Goal: Find specific page/section: Find specific page/section

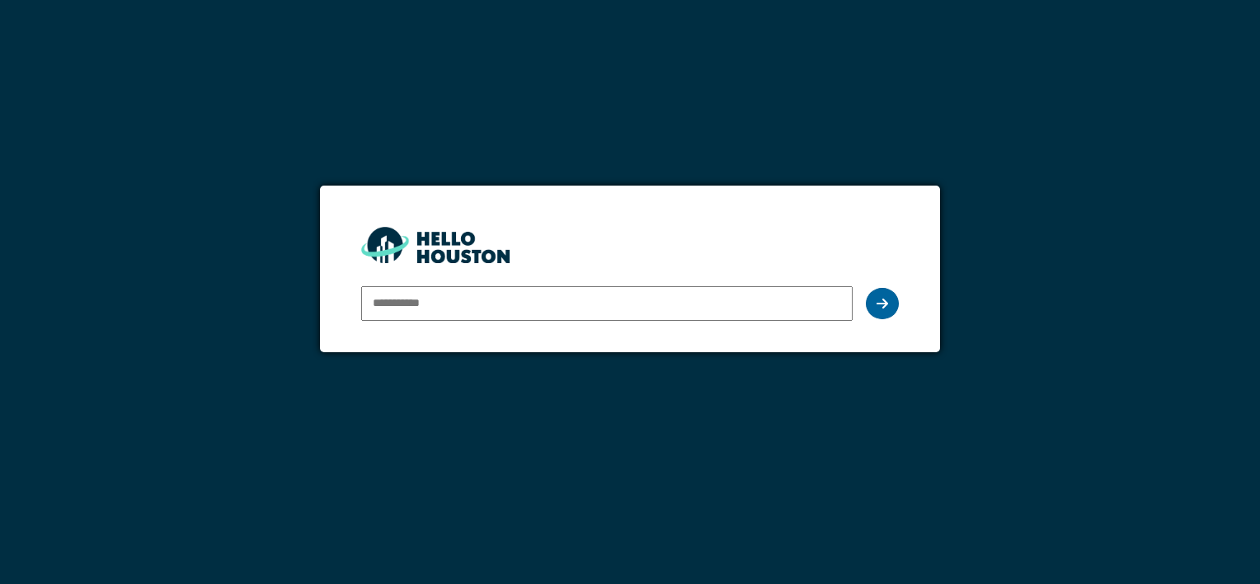
type input "**********"
click at [890, 307] on div at bounding box center [882, 303] width 33 height 31
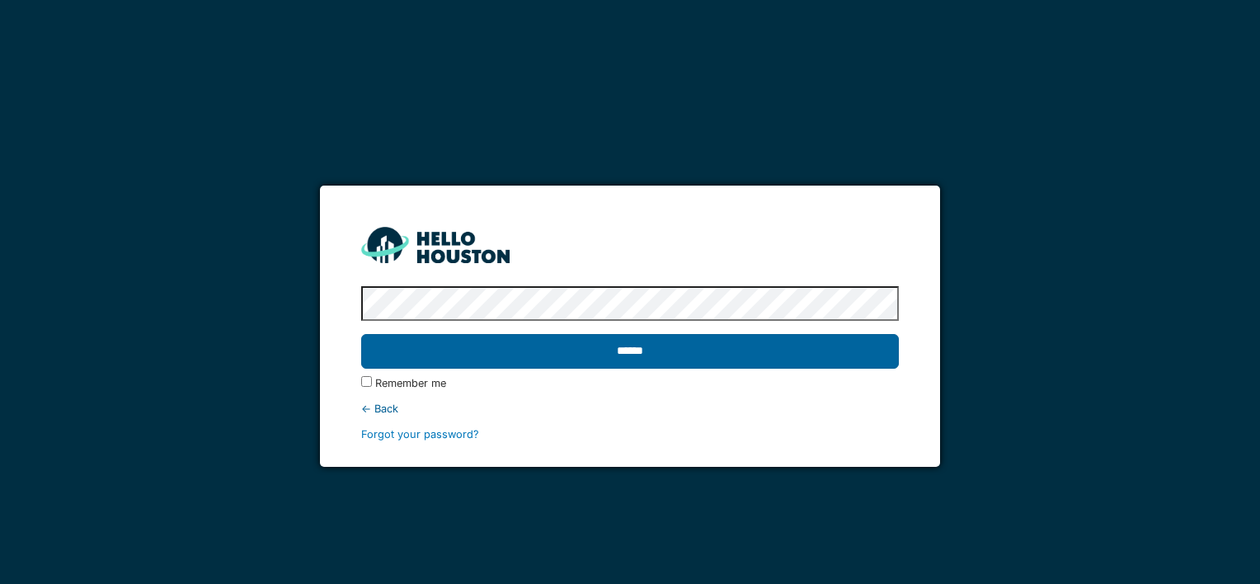
click at [629, 352] on input "******" at bounding box center [629, 351] width 537 height 35
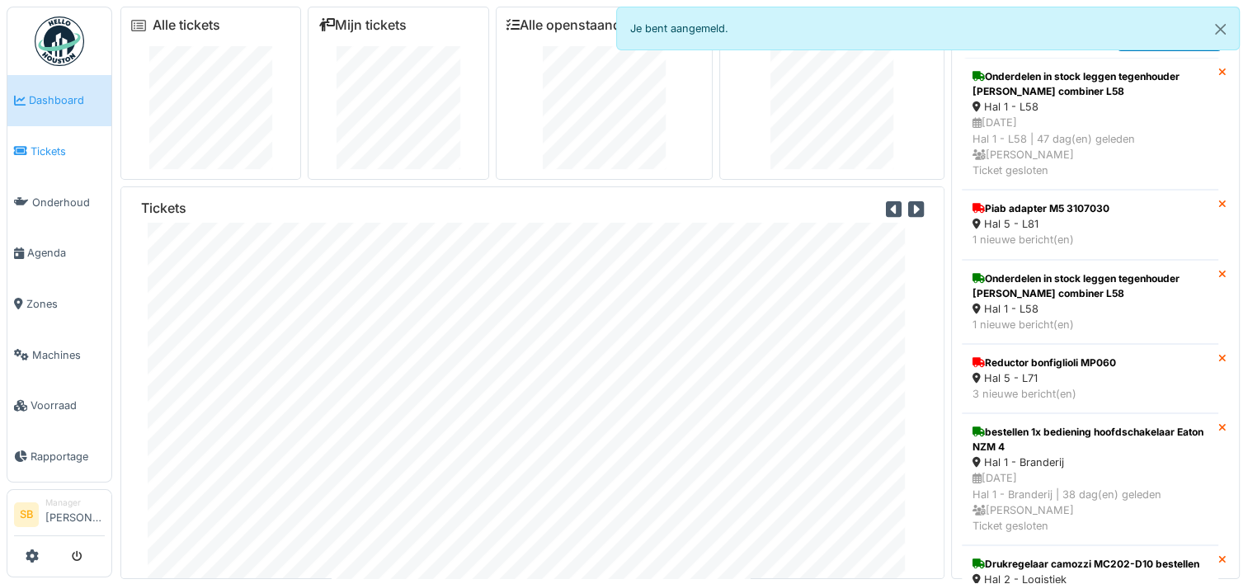
click at [56, 147] on span "Tickets" at bounding box center [68, 152] width 74 height 16
